Goal: Transaction & Acquisition: Purchase product/service

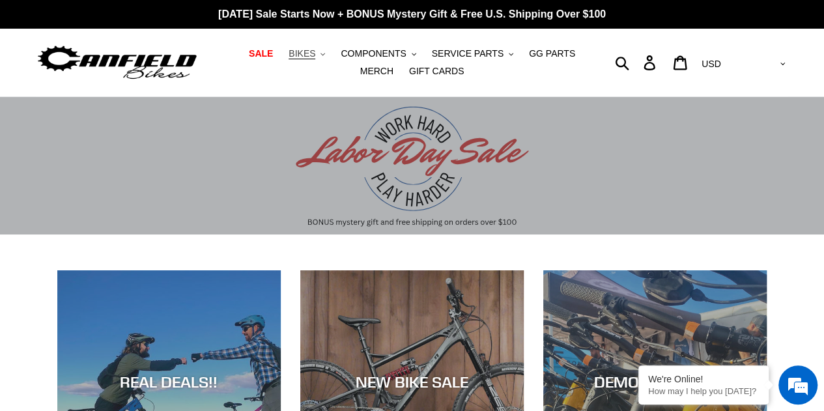
click at [300, 51] on button "BIKES .cls-1{fill:#231f20}" at bounding box center [307, 54] width 50 height 18
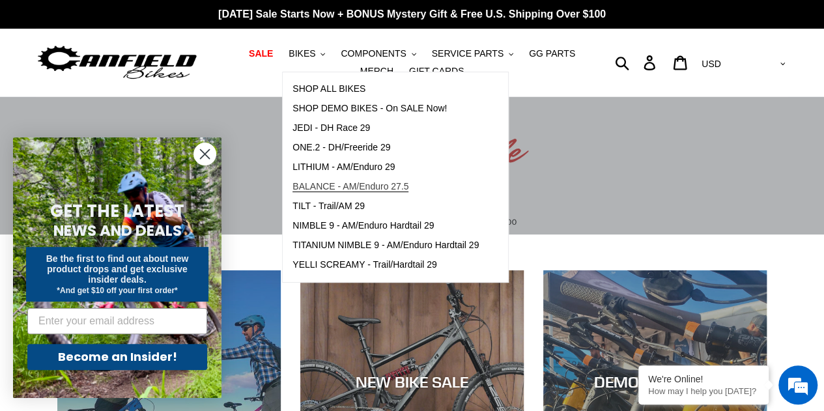
click at [308, 185] on span "BALANCE - AM/Enduro 27.5" at bounding box center [351, 186] width 116 height 11
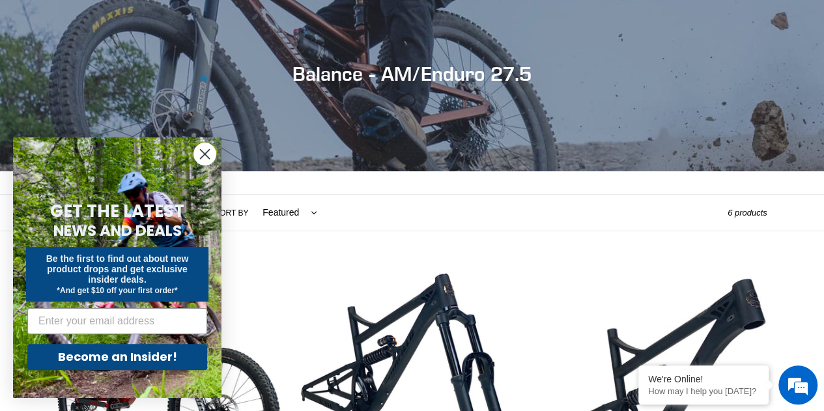
scroll to position [294, 0]
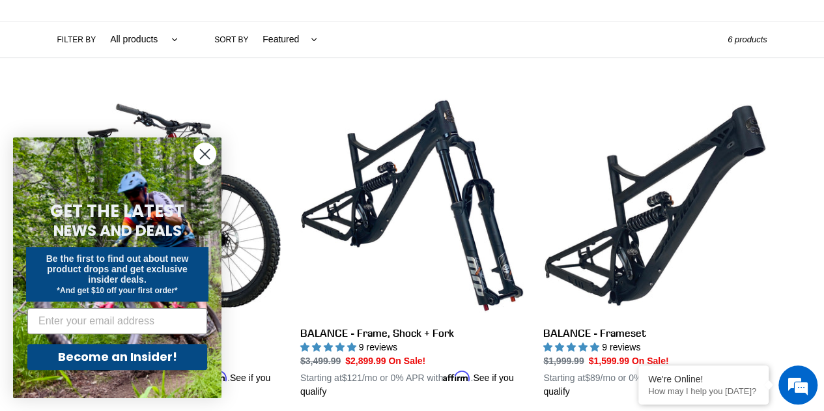
click at [201, 150] on icon "Close dialog" at bounding box center [205, 154] width 9 height 9
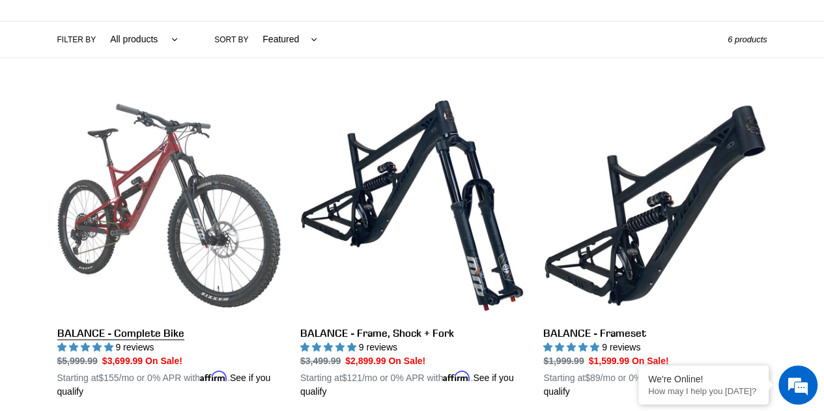
click at [212, 168] on link "BALANCE - Complete Bike" at bounding box center [168, 246] width 223 height 305
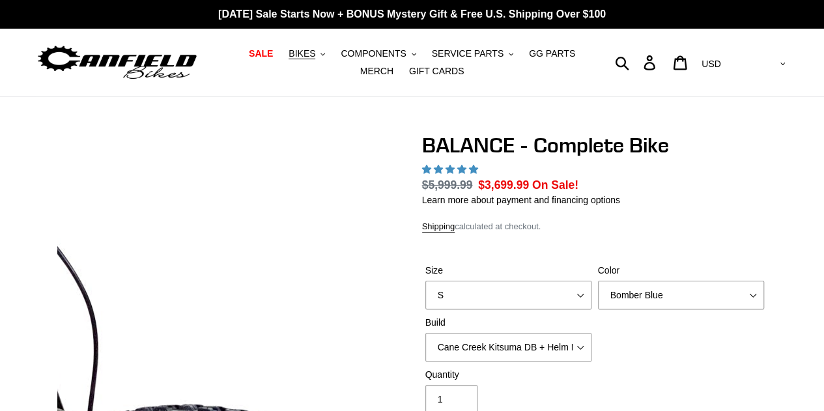
select select "highest-rating"
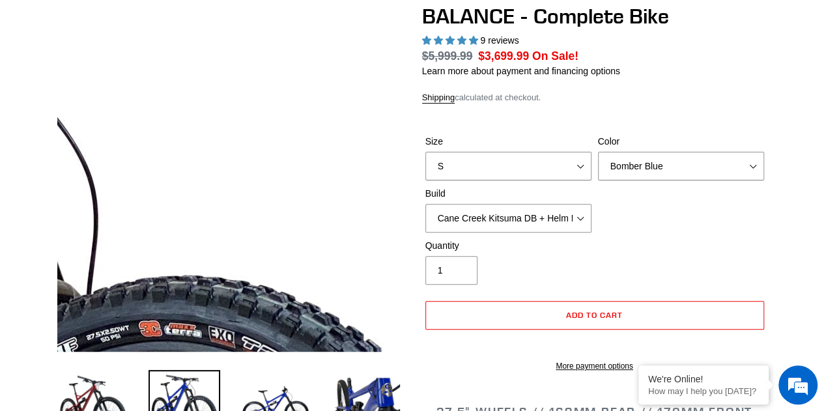
scroll to position [143, 0]
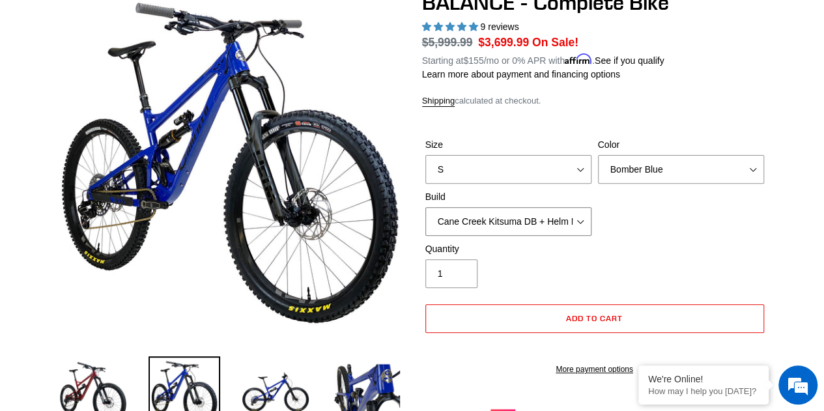
click at [565, 216] on select "Cane Creek Kitsuma DB + Helm MKII + SRAM GX Cane Creek Kitsuma DB + Helm MKII +…" at bounding box center [508, 221] width 166 height 29
select select "RockShox Vivid ULT + Zeb ULT + SRAM XO"
click at [425, 207] on select "Cane Creek Kitsuma DB + Helm MKII + SRAM GX Cane Creek Kitsuma DB + Helm MKII +…" at bounding box center [508, 221] width 166 height 29
click at [575, 164] on select "S M L XL" at bounding box center [508, 169] width 166 height 29
select select "L"
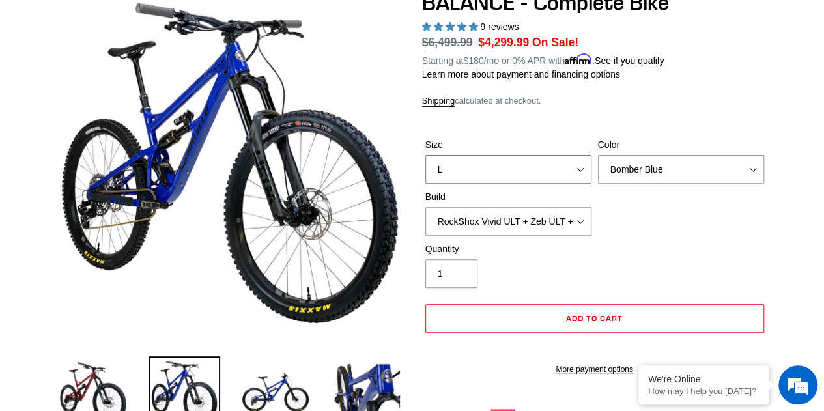
click at [425, 155] on select "S M L XL" at bounding box center [508, 169] width 166 height 29
click at [648, 174] on select "Bomber Blue Goat's Blood Stealth Black" at bounding box center [681, 169] width 166 height 29
select select "Stealth Black"
click at [598, 155] on select "Bomber Blue Goat's Blood Stealth Black" at bounding box center [681, 169] width 166 height 29
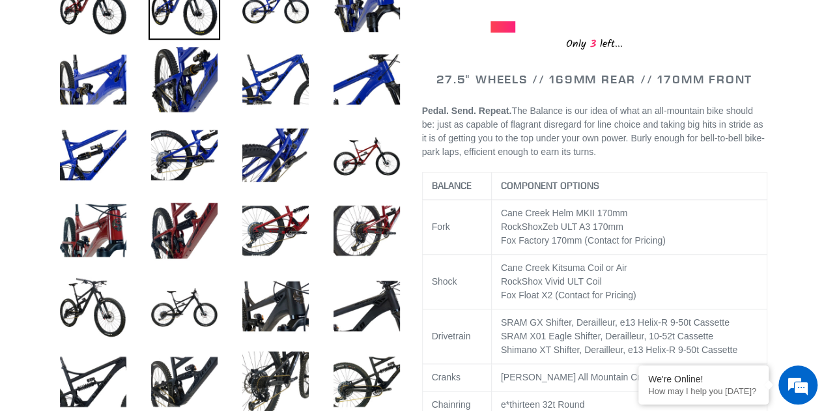
scroll to position [532, 0]
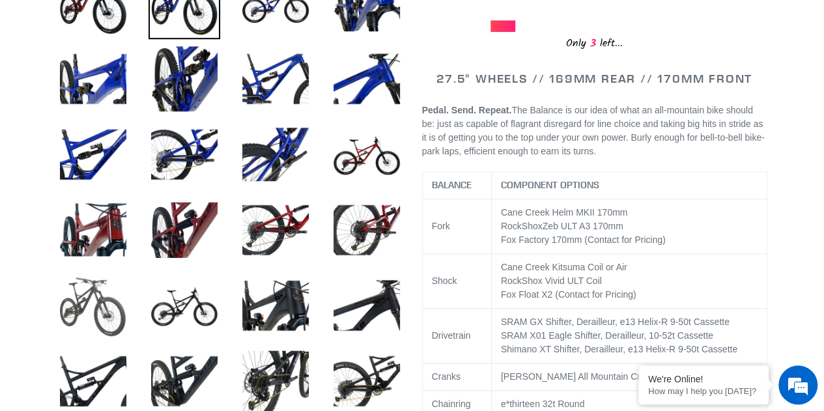
click at [79, 312] on img at bounding box center [93, 306] width 72 height 72
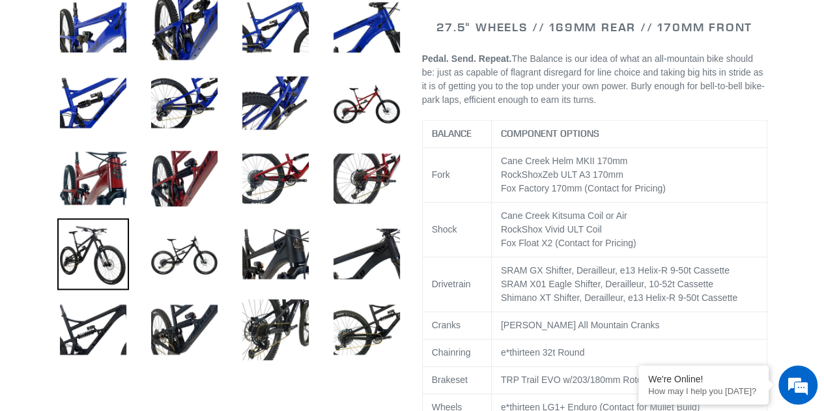
scroll to position [642, 0]
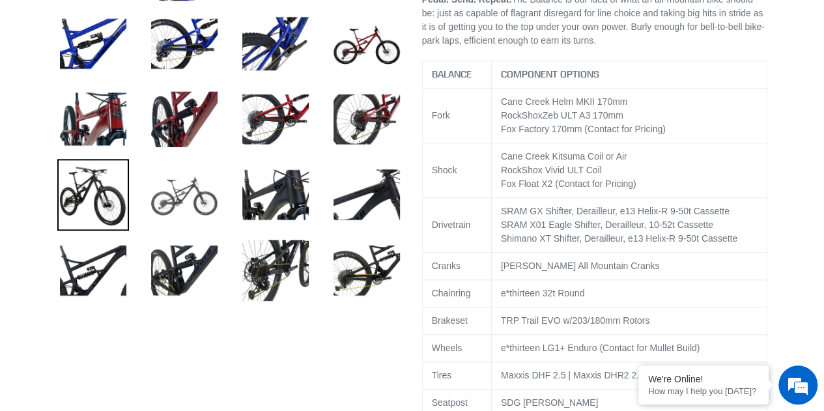
click at [188, 197] on img at bounding box center [185, 195] width 72 height 72
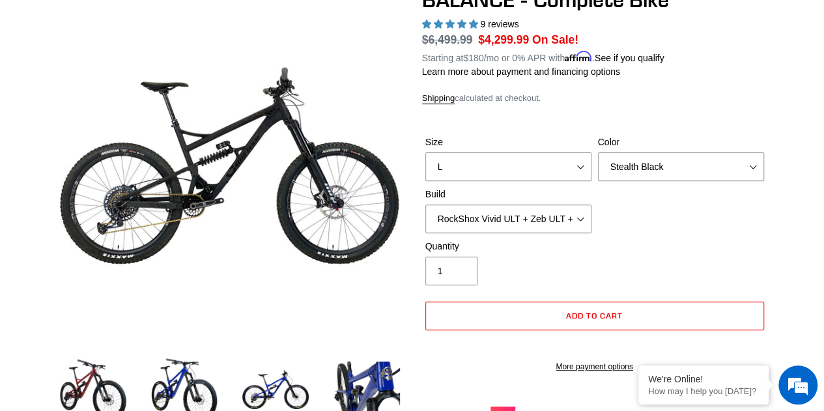
scroll to position [146, 0]
